Goal: Find specific page/section: Find specific page/section

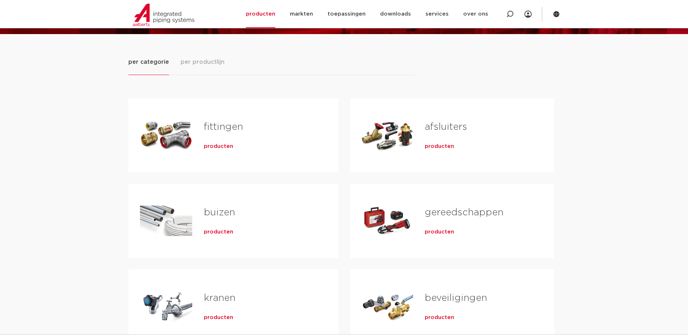
scroll to position [73, 0]
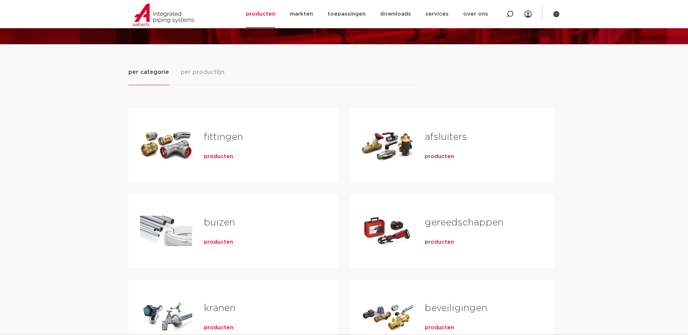
click at [220, 156] on span "producten" at bounding box center [218, 156] width 29 height 7
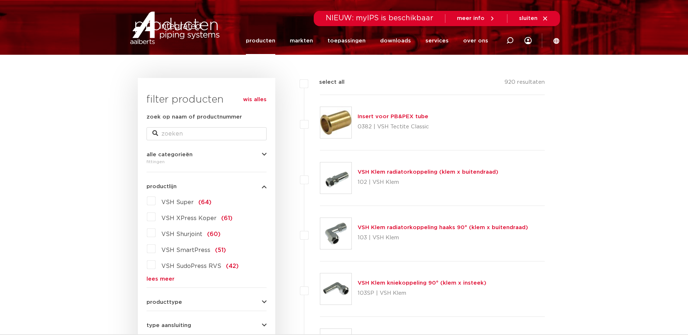
scroll to position [109, 0]
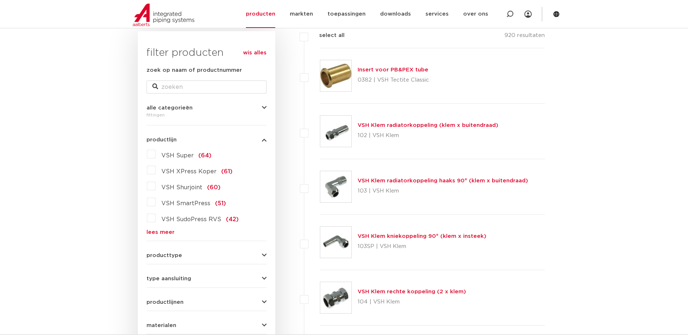
click at [164, 230] on link "lees meer" at bounding box center [207, 232] width 120 height 5
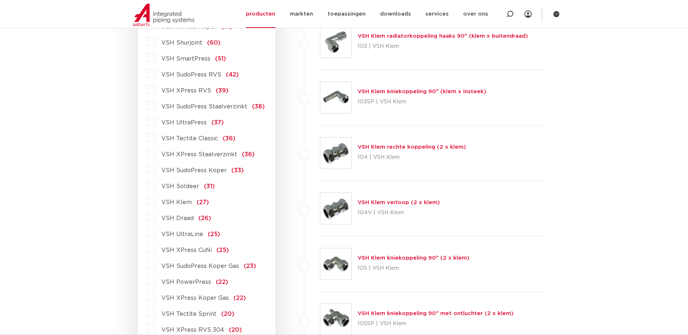
scroll to position [290, 0]
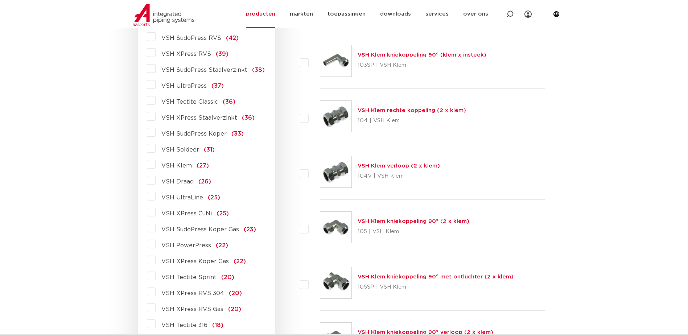
click at [181, 181] on span "VSH Draad" at bounding box center [177, 182] width 32 height 6
click at [0, 0] on input "VSH Draad (26)" at bounding box center [0, 0] width 0 height 0
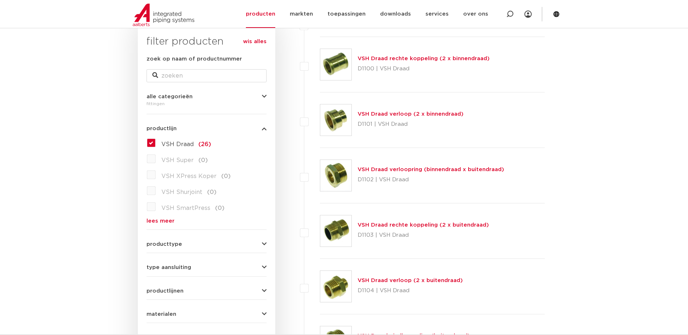
scroll to position [73, 0]
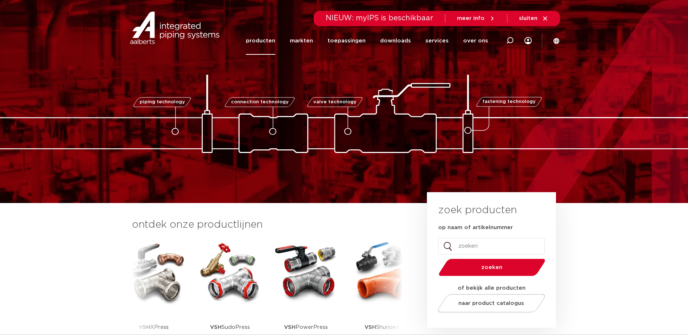
click at [270, 40] on link "producten" at bounding box center [260, 41] width 29 height 28
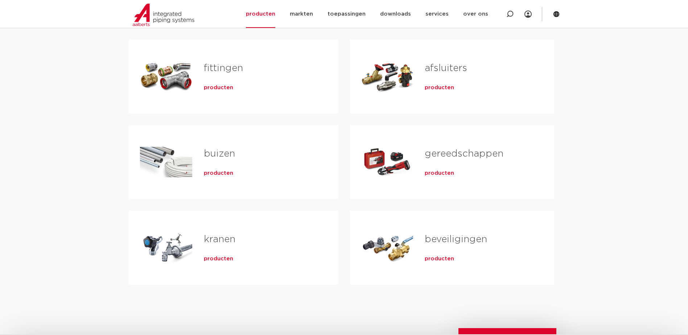
scroll to position [145, 0]
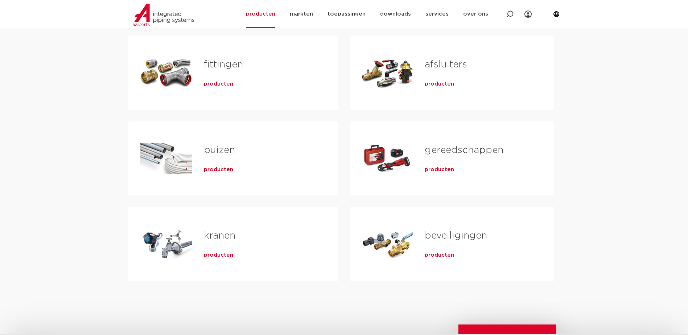
click at [426, 82] on span "producten" at bounding box center [439, 84] width 29 height 7
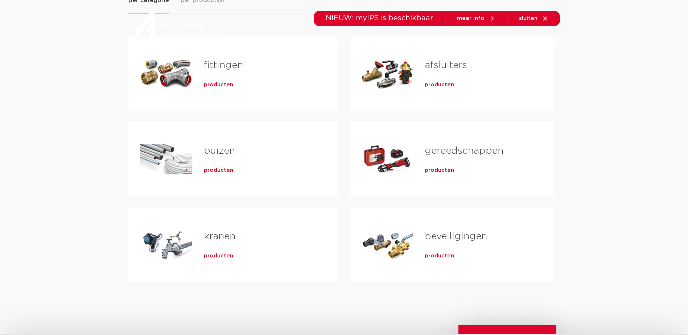
click at [223, 84] on span "producten" at bounding box center [218, 84] width 29 height 7
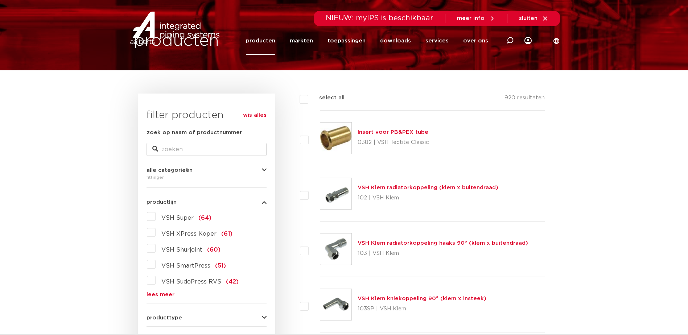
scroll to position [109, 0]
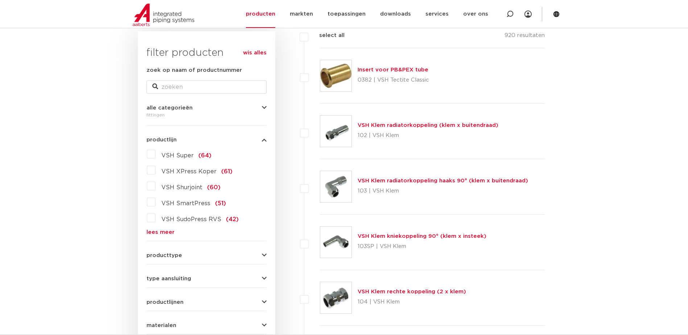
click at [164, 232] on link "lees meer" at bounding box center [207, 232] width 120 height 5
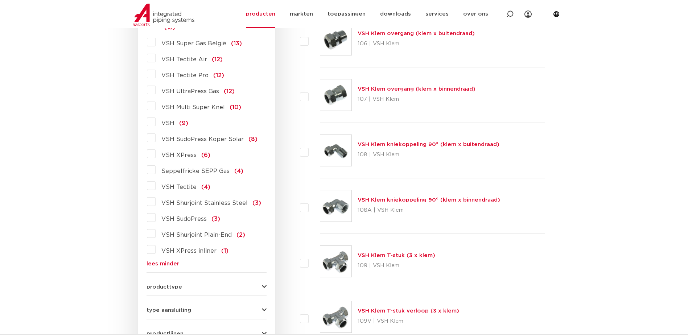
scroll to position [689, 0]
